Goal: Information Seeking & Learning: Learn about a topic

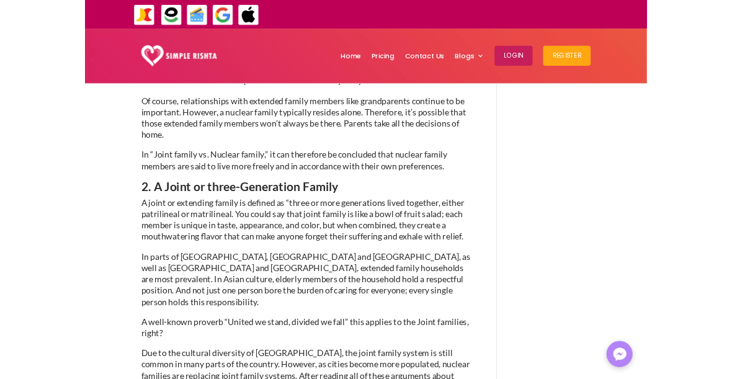
scroll to position [1009, 0]
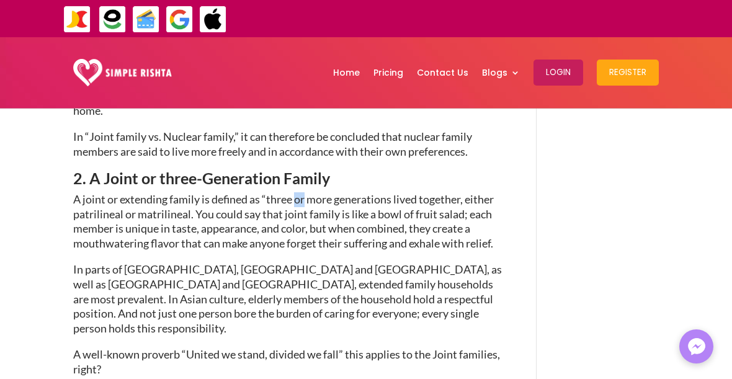
click at [378, 231] on p "A joint or extending family is defined as “three or more generations lived toge…" at bounding box center [288, 227] width 431 height 70
copy p "is like a bowl of fruit salad"
click at [501, 262] on p "In parts of [GEOGRAPHIC_DATA], [GEOGRAPHIC_DATA] and [GEOGRAPHIC_DATA], as well…" at bounding box center [288, 304] width 431 height 85
click at [480, 197] on p "A joint or extending family is defined as “three or more generations lived toge…" at bounding box center [288, 227] width 431 height 70
click at [482, 202] on p "A joint or extending family is defined as “three or more generations lived toge…" at bounding box center [288, 227] width 431 height 70
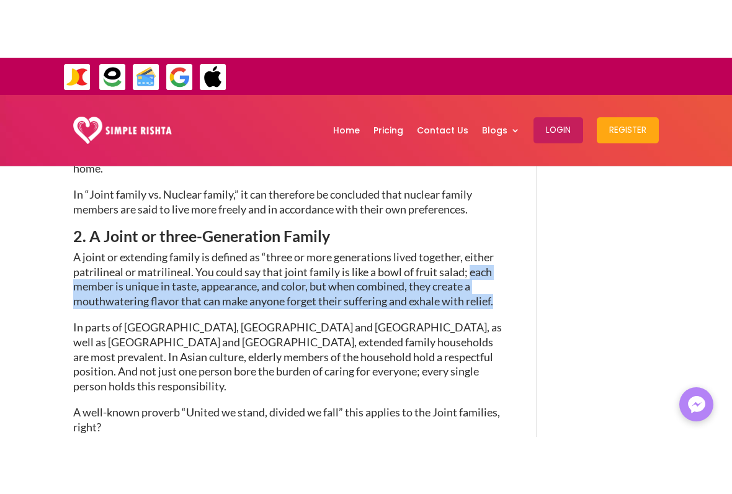
scroll to position [1043, 0]
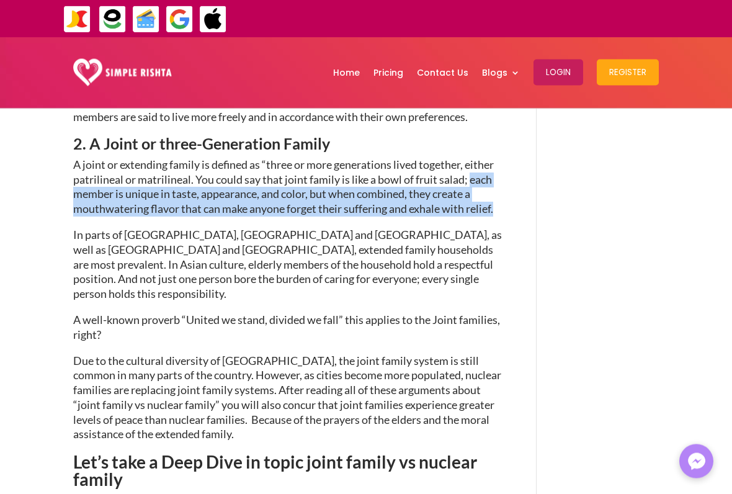
click at [447, 231] on p "In parts of [GEOGRAPHIC_DATA], [GEOGRAPHIC_DATA] and [GEOGRAPHIC_DATA], as well…" at bounding box center [288, 270] width 431 height 85
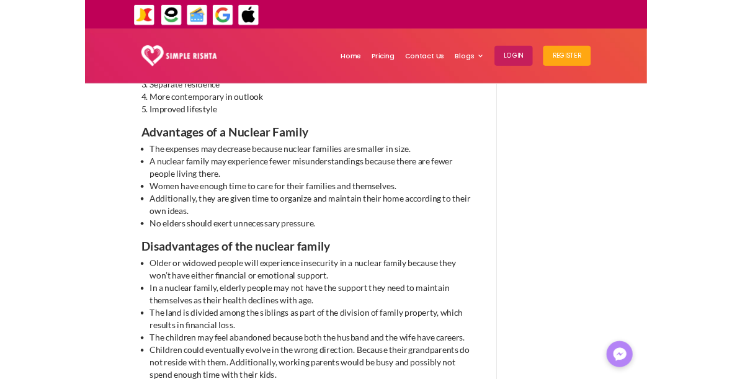
scroll to position [1570, 0]
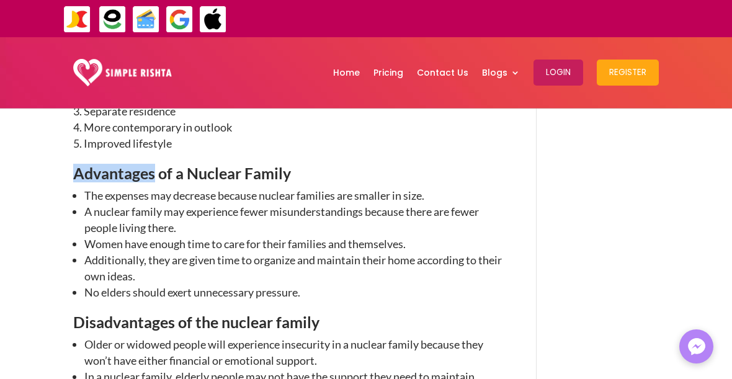
click at [284, 204] on li "A nuclear family may experience fewer misunderstandings because there are fewer…" at bounding box center [294, 220] width 420 height 32
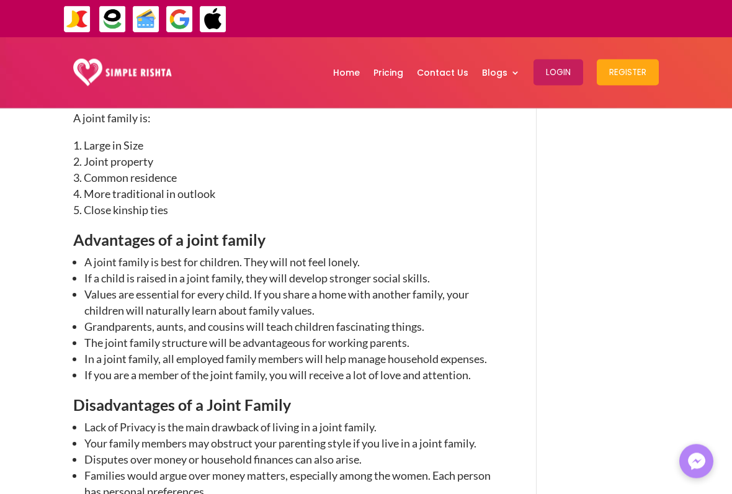
scroll to position [2073, 0]
click at [100, 286] on li "Values are essential for every child. If you share a home with another family, …" at bounding box center [294, 302] width 420 height 32
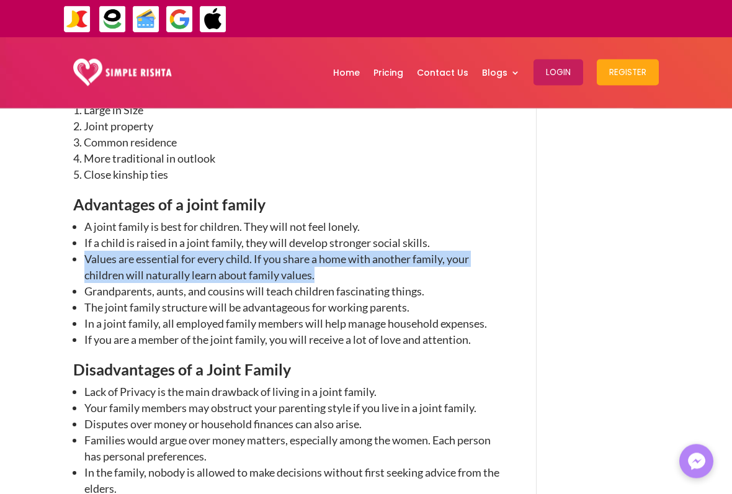
scroll to position [2109, 0]
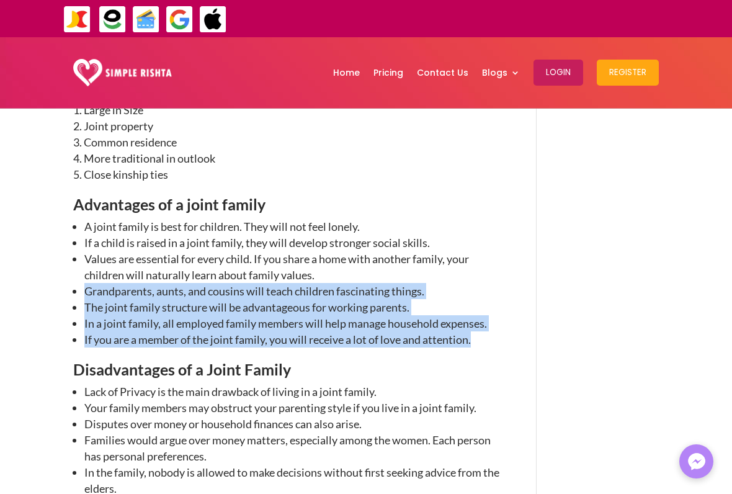
click at [80, 287] on ul "A joint family is best for children. They will not feel lonely. If a child is r…" at bounding box center [288, 289] width 431 height 143
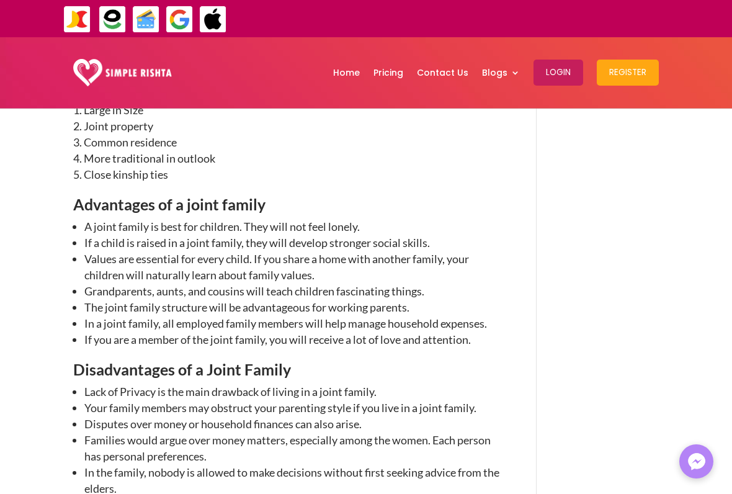
click at [124, 235] on li "If a child is raised in a joint family, they will develop stronger social skill…" at bounding box center [294, 243] width 420 height 16
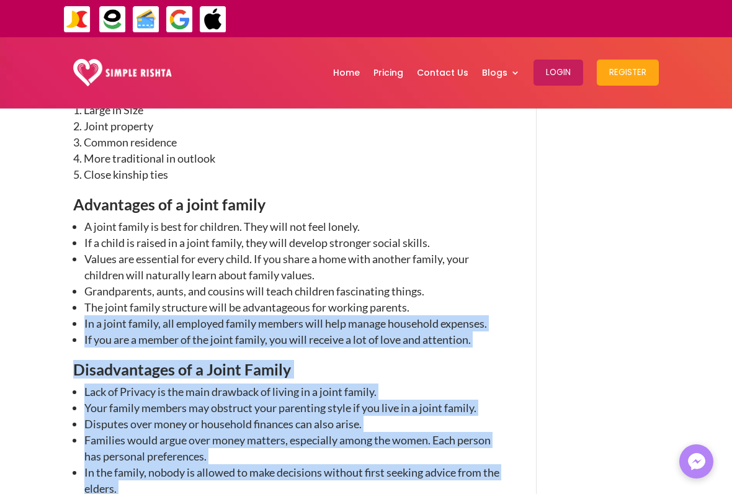
click at [503, 331] on li "If you are a member of the joint family, you will receive a lot of love and att…" at bounding box center [294, 339] width 420 height 16
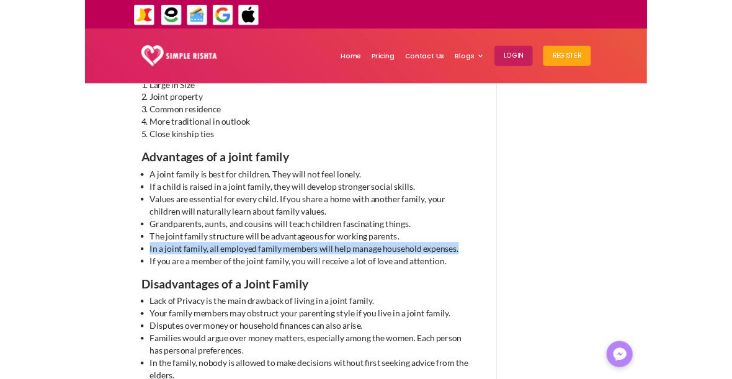
scroll to position [2173, 0]
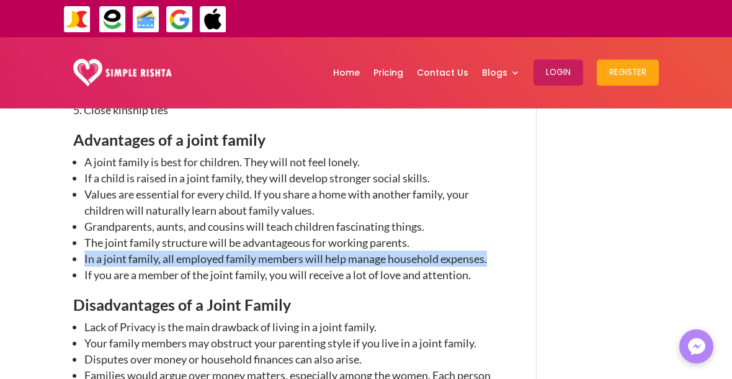
click at [497, 319] on li "Lack of Privacy is the main drawback of living in a joint family." at bounding box center [294, 327] width 420 height 16
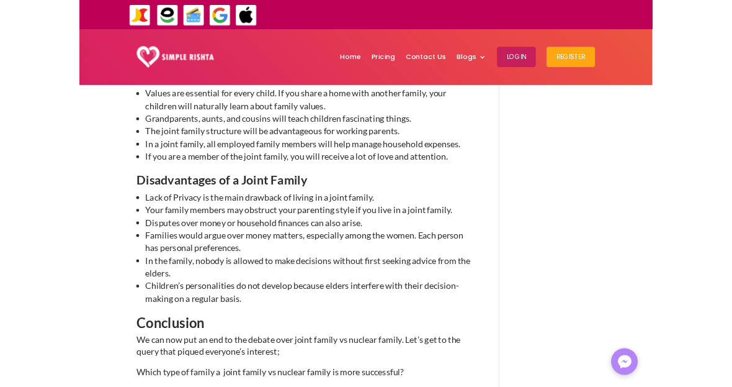
scroll to position [2248, 0]
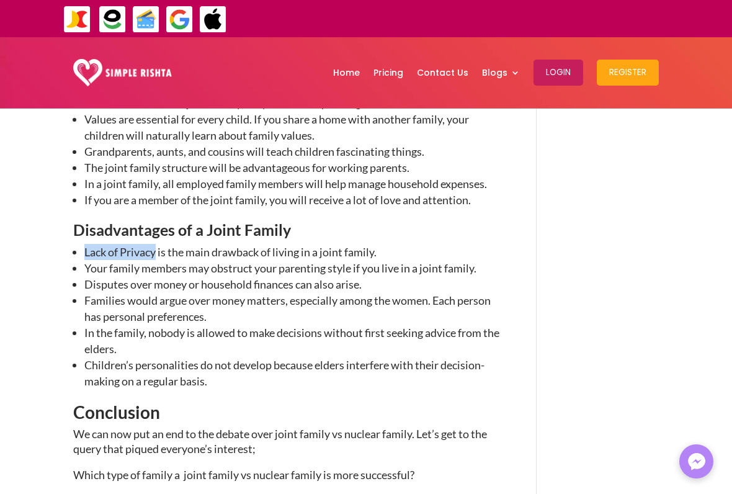
copy li "Lack of Privacy"
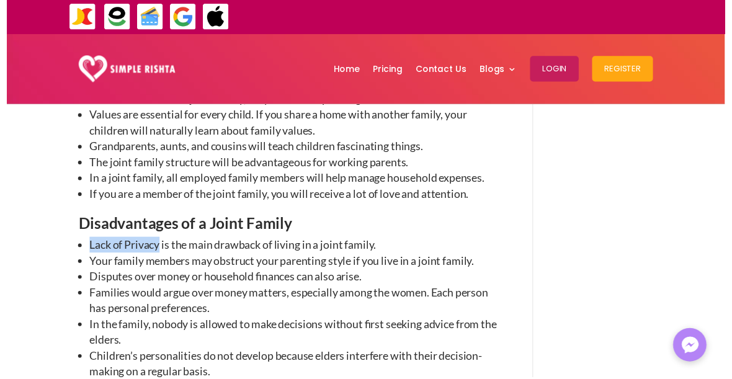
scroll to position [2313, 0]
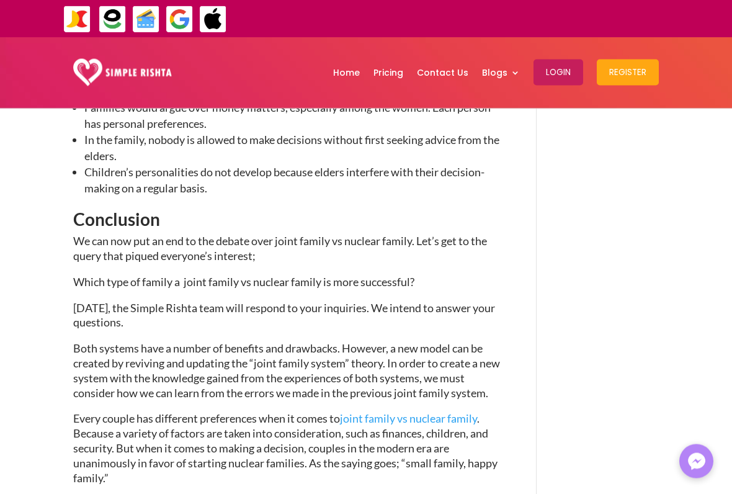
click at [346, 163] on ul "Lack of Privacy is the main drawback of living in a joint family. Your family m…" at bounding box center [288, 131] width 431 height 159
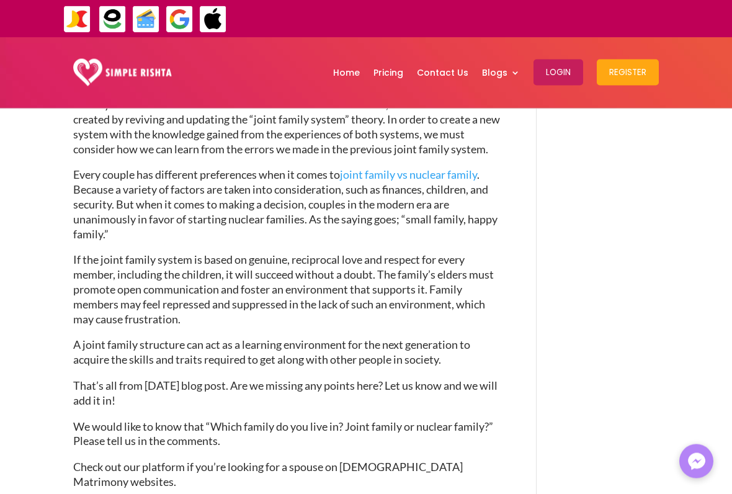
scroll to position [2685, 0]
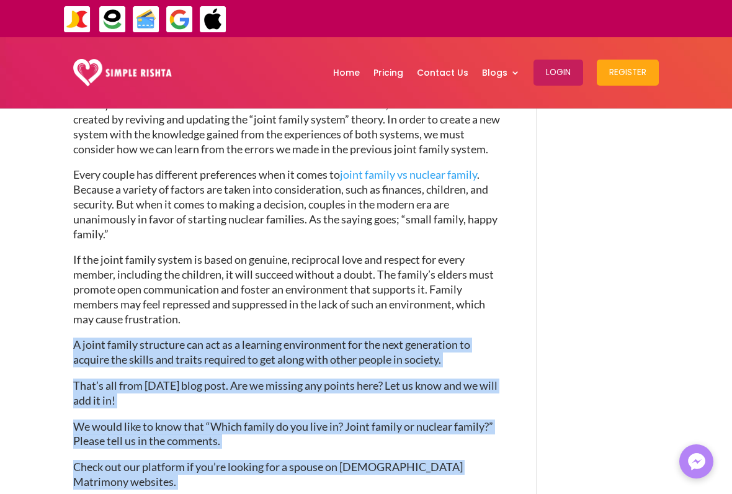
click at [76, 253] on p "If the joint family system is based on genuine, reciprocal love and respect for…" at bounding box center [288, 295] width 431 height 85
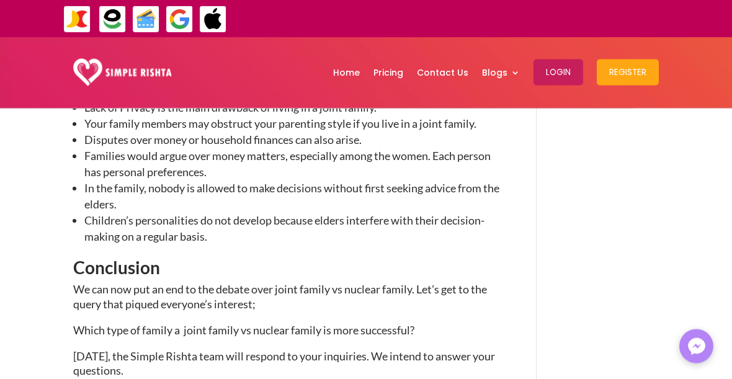
scroll to position [2382, 0]
